Goal: Task Accomplishment & Management: Use online tool/utility

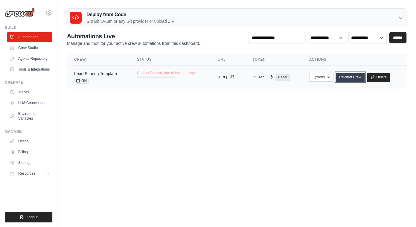
click at [358, 78] on link "Re-start Crew" at bounding box center [350, 77] width 29 height 9
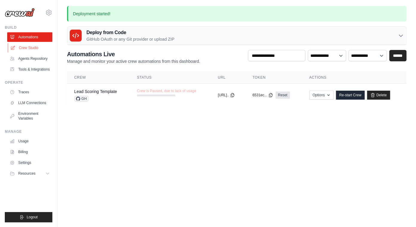
click at [30, 44] on link "Crew Studio" at bounding box center [30, 48] width 45 height 10
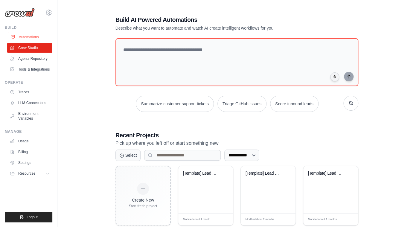
click at [33, 41] on link "Automations" at bounding box center [30, 37] width 45 height 10
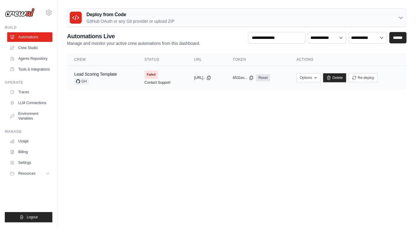
click at [259, 87] on td "copied 6531ec... Reset" at bounding box center [257, 78] width 64 height 24
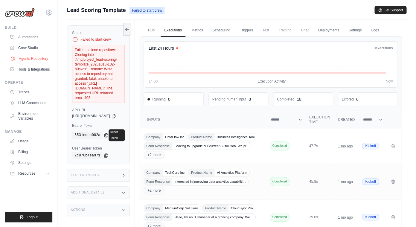
click at [32, 58] on link "Agents Repository" at bounding box center [30, 59] width 45 height 10
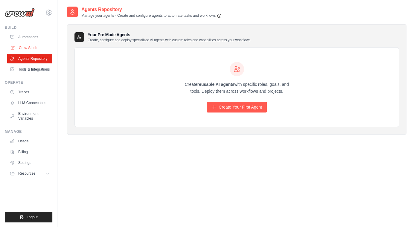
click at [30, 48] on link "Crew Studio" at bounding box center [30, 48] width 45 height 10
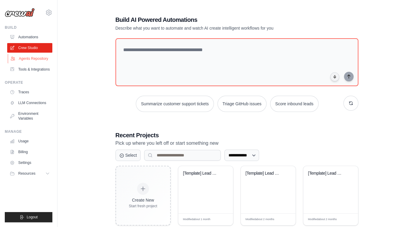
click at [39, 60] on link "Agents Repository" at bounding box center [30, 59] width 45 height 10
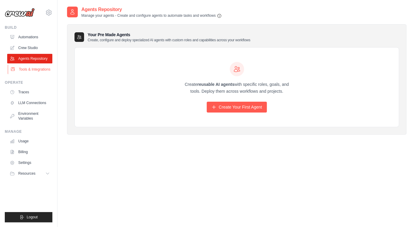
click at [39, 71] on link "Tools & Integrations" at bounding box center [30, 70] width 45 height 10
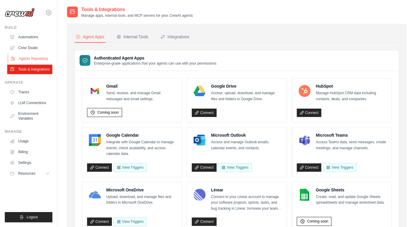
click at [23, 62] on link "Agents Repository" at bounding box center [30, 59] width 45 height 10
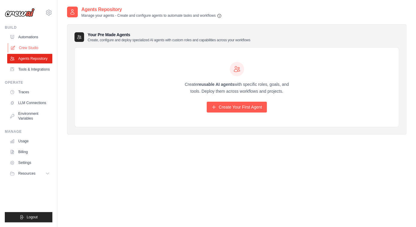
click at [26, 44] on link "Crew Studio" at bounding box center [30, 48] width 45 height 10
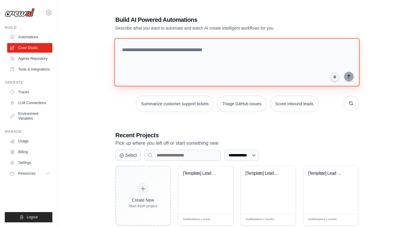
click at [173, 75] on textarea at bounding box center [236, 62] width 245 height 48
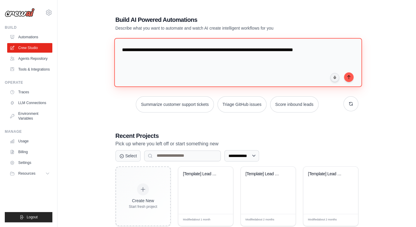
type textarea "**********"
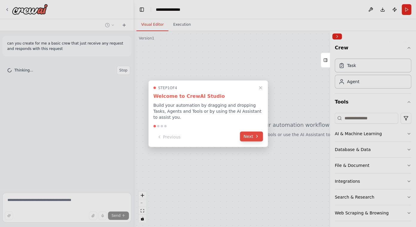
click at [249, 136] on button "Next" at bounding box center [251, 136] width 23 height 10
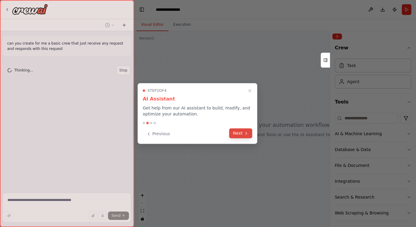
click at [243, 134] on button "Next" at bounding box center [240, 133] width 23 height 10
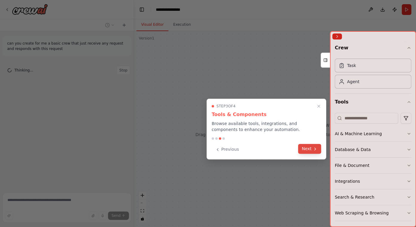
click at [306, 148] on button "Next" at bounding box center [309, 149] width 23 height 10
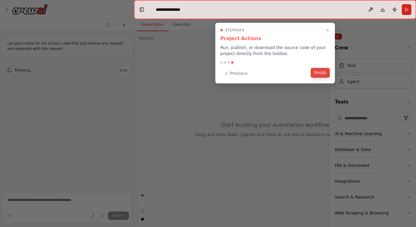
click at [321, 72] on button "Finish" at bounding box center [320, 73] width 19 height 10
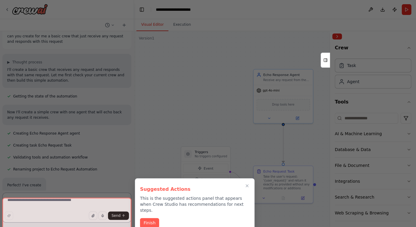
scroll to position [7, 0]
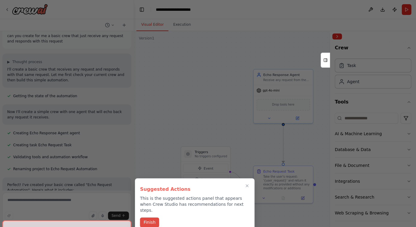
click at [149, 218] on button "Finish" at bounding box center [149, 222] width 19 height 10
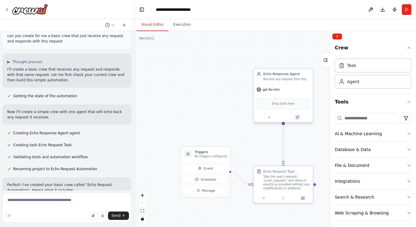
click at [299, 88] on div "gpt-4o-mini" at bounding box center [282, 89] width 59 height 10
click at [354, 65] on div "Task" at bounding box center [351, 65] width 9 height 6
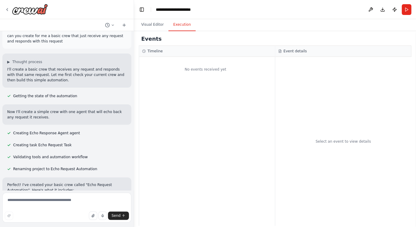
click at [184, 22] on button "Execution" at bounding box center [181, 25] width 27 height 13
click at [150, 27] on button "Visual Editor" at bounding box center [152, 25] width 32 height 13
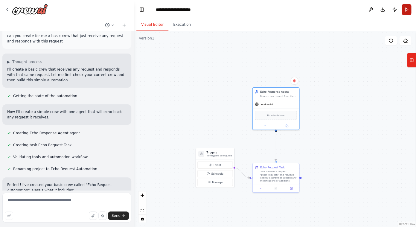
click at [405, 13] on button "Run" at bounding box center [406, 9] width 10 height 11
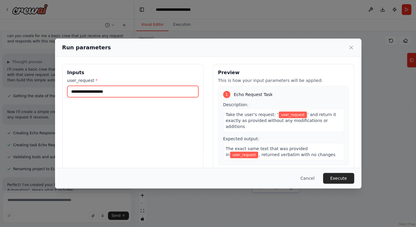
click at [111, 90] on input "user_request *" at bounding box center [132, 91] width 131 height 11
type input "**********"
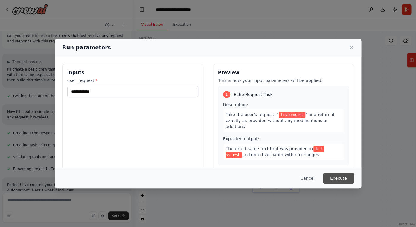
click at [337, 178] on button "Execute" at bounding box center [338, 178] width 31 height 11
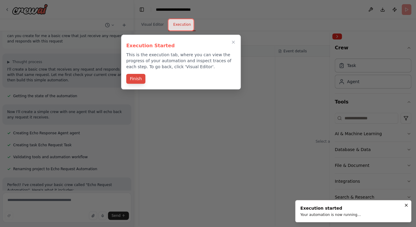
click at [135, 78] on button "Finish" at bounding box center [135, 79] width 19 height 10
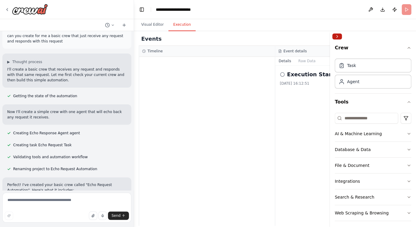
click at [338, 37] on button "Collapse right sidebar" at bounding box center [337, 36] width 10 height 6
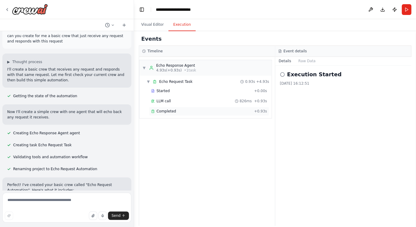
click at [199, 113] on div "Completed" at bounding box center [201, 111] width 100 height 5
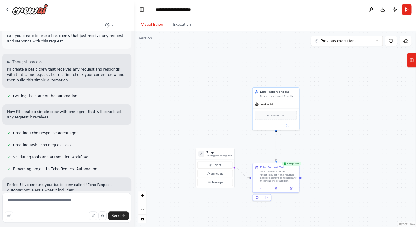
click at [155, 26] on button "Visual Editor" at bounding box center [152, 25] width 32 height 13
click at [185, 25] on button "Execution" at bounding box center [181, 25] width 27 height 13
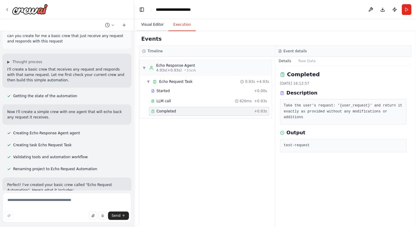
click at [149, 25] on button "Visual Editor" at bounding box center [152, 25] width 32 height 13
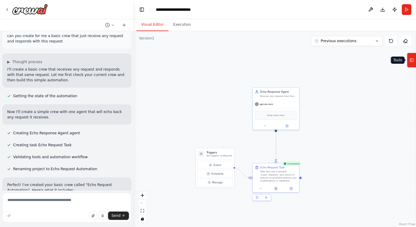
click at [413, 59] on button "Tools" at bounding box center [410, 60] width 9 height 15
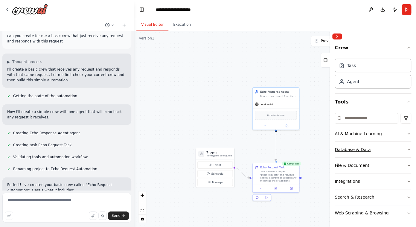
scroll to position [19, 0]
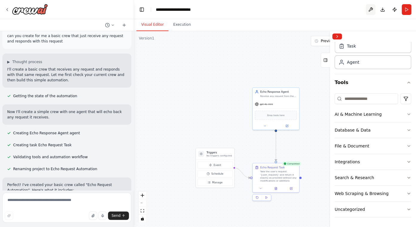
click at [373, 12] on button at bounding box center [371, 9] width 10 height 11
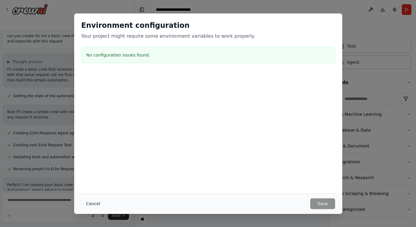
click at [98, 205] on button "Cancel" at bounding box center [93, 203] width 24 height 11
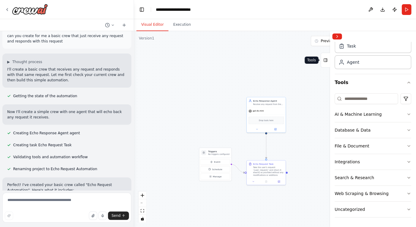
click at [328, 62] on button "Tools" at bounding box center [324, 60] width 9 height 15
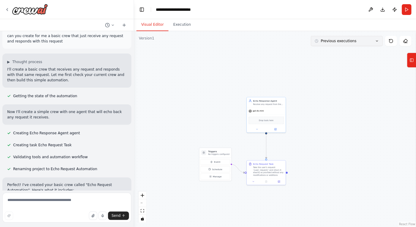
click at [373, 42] on button "Previous executions" at bounding box center [347, 41] width 72 height 10
click at [221, 90] on div ".deletable-edge-delete-btn { width: 20px; height: 20px; border: 0px solid #ffff…" at bounding box center [275, 129] width 282 height 196
click at [412, 58] on icon at bounding box center [411, 60] width 4 height 10
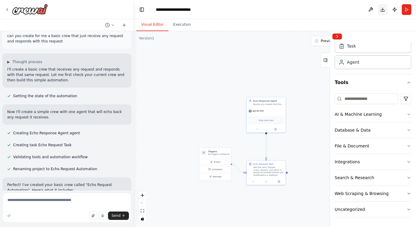
click at [384, 11] on button "Download" at bounding box center [382, 9] width 10 height 11
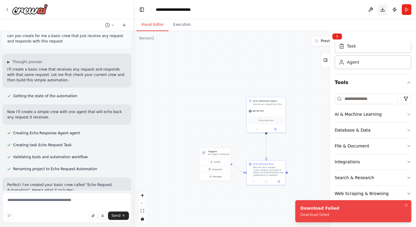
click at [384, 11] on button "Download" at bounding box center [382, 9] width 10 height 11
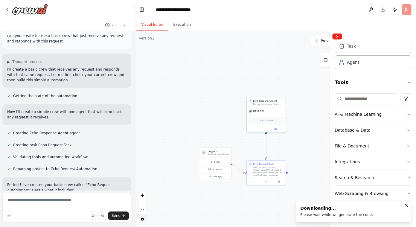
click at [141, 220] on button "toggle interactivity" at bounding box center [142, 219] width 8 height 8
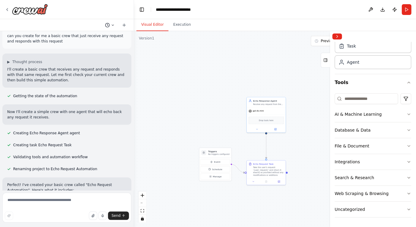
click at [112, 24] on icon at bounding box center [113, 25] width 4 height 4
click at [126, 25] on div at bounding box center [67, 113] width 134 height 227
click at [124, 25] on icon at bounding box center [124, 25] width 0 height 3
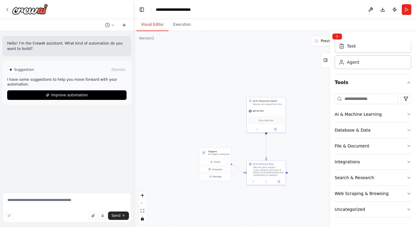
click at [123, 27] on icon at bounding box center [124, 25] width 5 height 5
click at [166, 78] on div ".deletable-edge-delete-btn { width: 20px; height: 20px; border: 0px solid #ffff…" at bounding box center [275, 129] width 282 height 196
click at [328, 60] on button "Tools" at bounding box center [324, 60] width 9 height 15
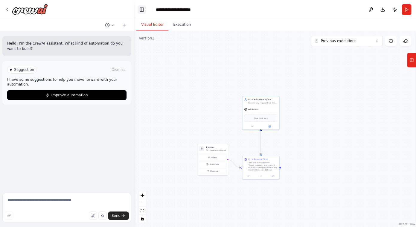
click at [140, 10] on button "Toggle Left Sidebar" at bounding box center [141, 9] width 8 height 8
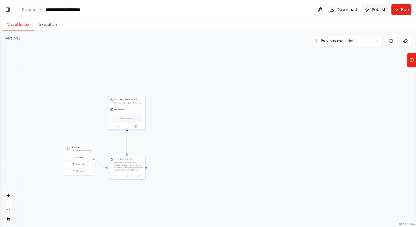
click at [378, 9] on span "Publish" at bounding box center [378, 10] width 15 height 6
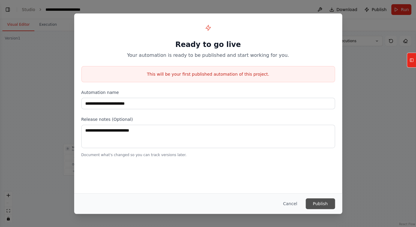
click at [313, 200] on button "Publish" at bounding box center [319, 203] width 29 height 11
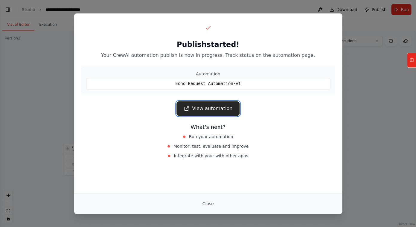
click at [219, 115] on link "View automation" at bounding box center [207, 108] width 63 height 14
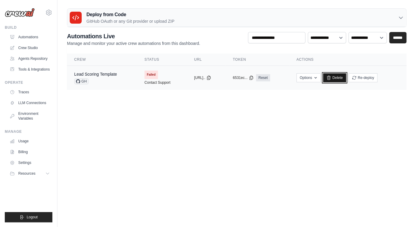
click at [337, 81] on link "Delete" at bounding box center [334, 77] width 23 height 9
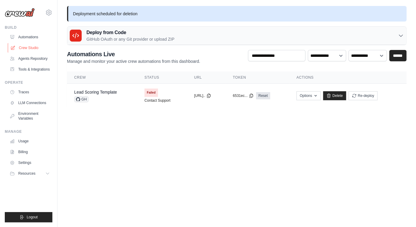
click at [44, 50] on link "Crew Studio" at bounding box center [30, 48] width 45 height 10
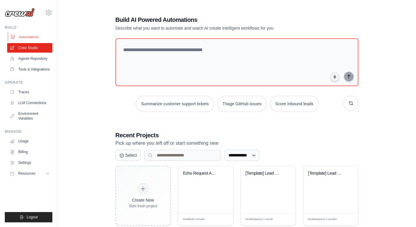
click at [39, 34] on link "Automations" at bounding box center [30, 37] width 45 height 10
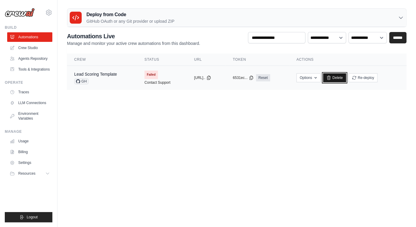
click at [344, 77] on link "Delete" at bounding box center [334, 77] width 23 height 9
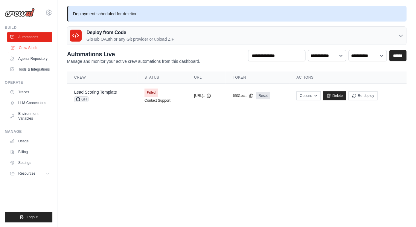
click at [42, 47] on link "Crew Studio" at bounding box center [30, 48] width 45 height 10
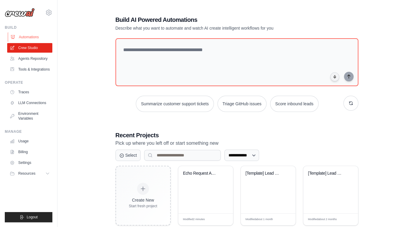
click at [38, 37] on link "Automations" at bounding box center [30, 37] width 45 height 10
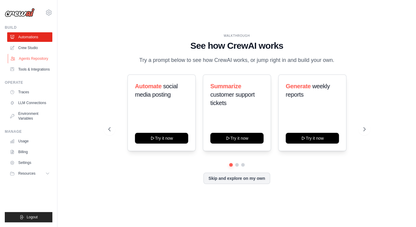
click at [38, 59] on link "Agents Repository" at bounding box center [30, 59] width 45 height 10
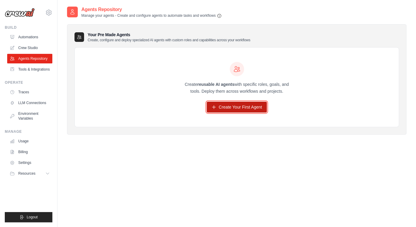
click at [221, 109] on link "Create Your First Agent" at bounding box center [237, 107] width 60 height 11
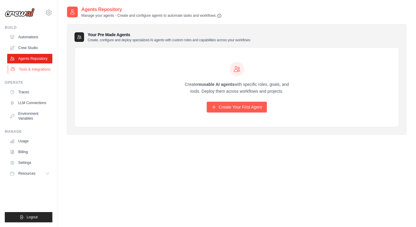
click at [39, 70] on link "Tools & Integrations" at bounding box center [30, 70] width 45 height 10
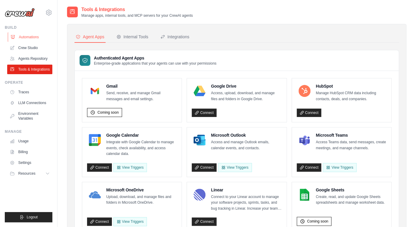
click at [35, 36] on link "Automations" at bounding box center [30, 37] width 45 height 10
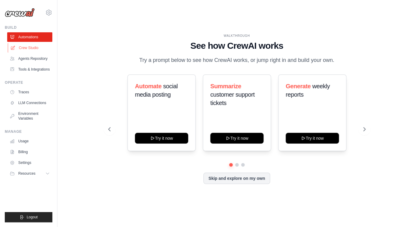
click at [33, 46] on link "Crew Studio" at bounding box center [30, 48] width 45 height 10
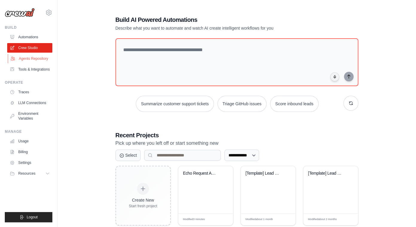
click at [30, 59] on link "Agents Repository" at bounding box center [30, 59] width 45 height 10
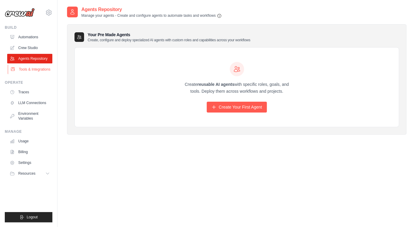
click at [30, 70] on link "Tools & Integrations" at bounding box center [30, 70] width 45 height 10
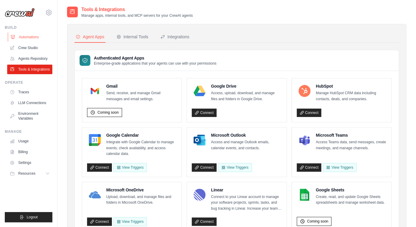
click at [35, 38] on link "Automations" at bounding box center [30, 37] width 45 height 10
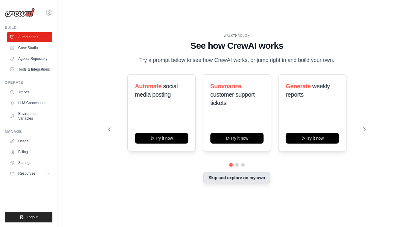
click at [223, 175] on button "Skip and explore on my own" at bounding box center [236, 177] width 67 height 11
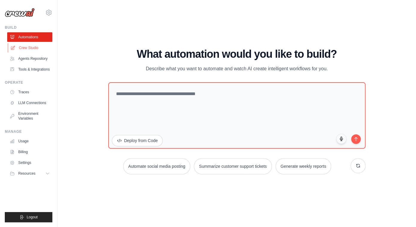
click at [39, 47] on link "Crew Studio" at bounding box center [30, 48] width 45 height 10
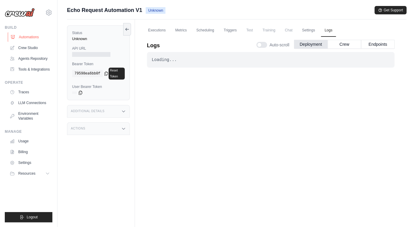
click at [39, 38] on link "Automations" at bounding box center [30, 37] width 45 height 10
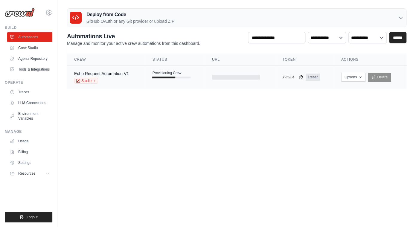
click at [153, 80] on td "Provisioning Crew" at bounding box center [174, 74] width 59 height 17
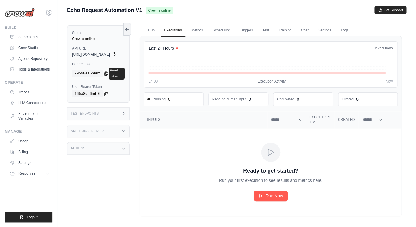
click at [115, 53] on icon at bounding box center [113, 54] width 3 height 4
click at [106, 71] on icon at bounding box center [106, 73] width 3 height 4
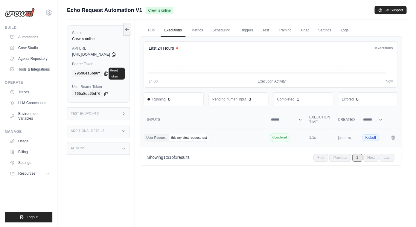
click at [230, 140] on div "User Request this my sfrst request test" at bounding box center [203, 138] width 120 height 8
